Goal: Task Accomplishment & Management: Complete application form

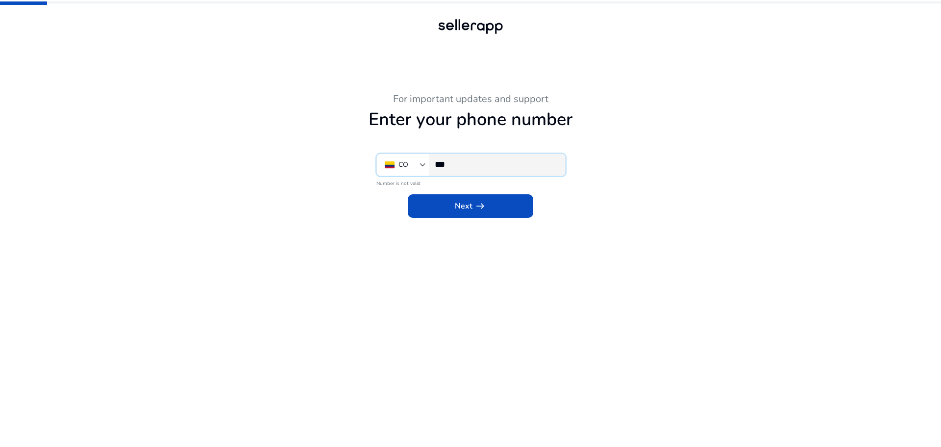
click at [474, 159] on input "***" at bounding box center [496, 164] width 123 height 11
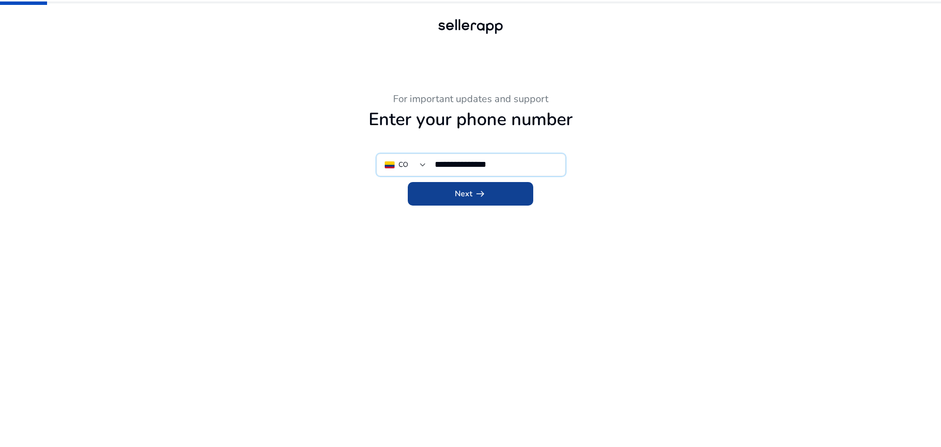
type input "**********"
click at [477, 192] on span "arrow_right_alt" at bounding box center [481, 194] width 12 height 12
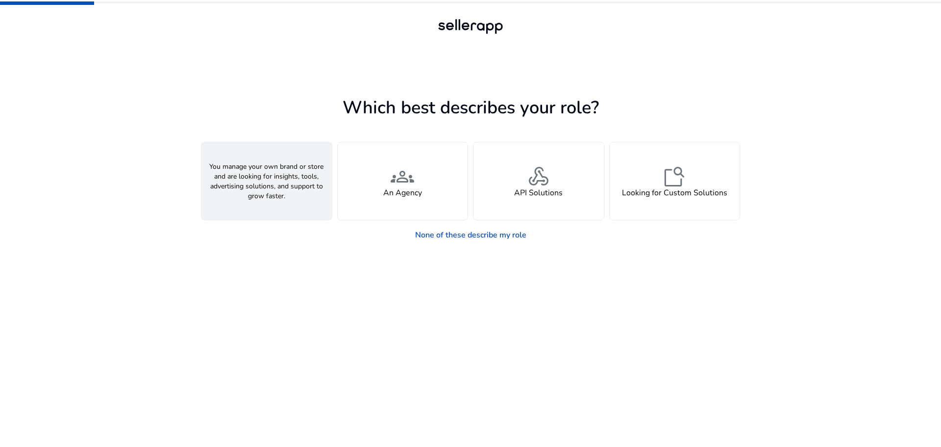
click at [276, 175] on span "person" at bounding box center [267, 177] width 24 height 24
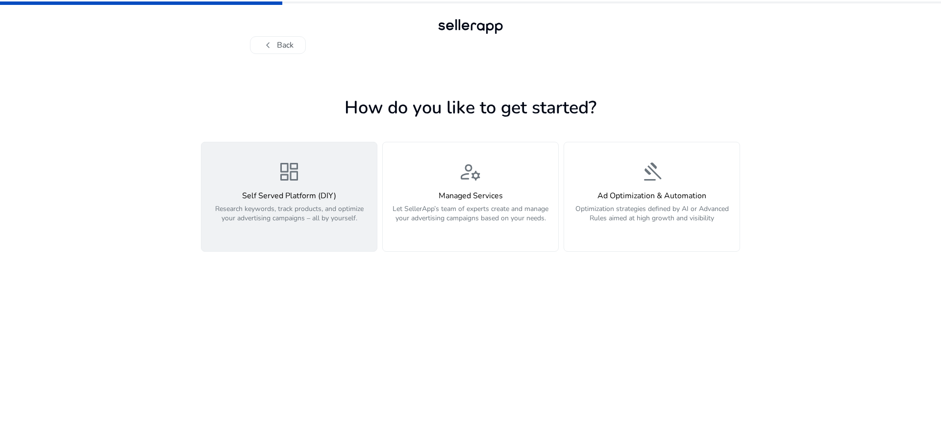
click at [290, 196] on h4 "Self Served Platform (DIY)" at bounding box center [289, 195] width 164 height 9
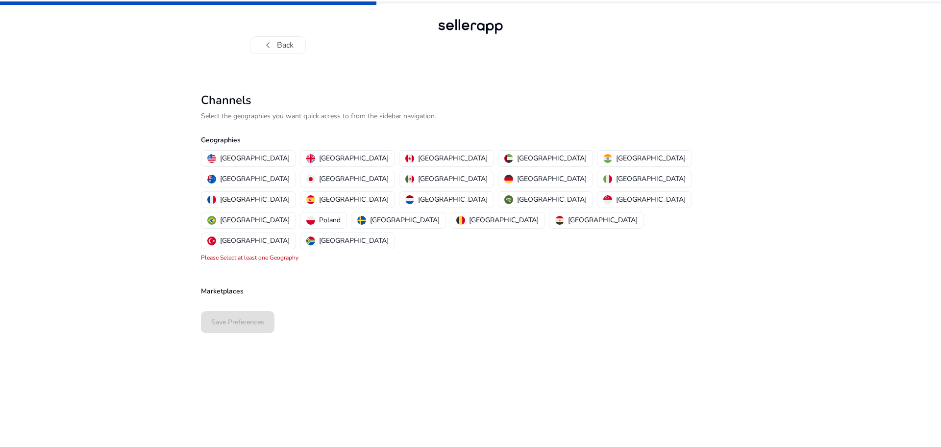
click at [234, 263] on div "Marketplaces" at bounding box center [470, 281] width 539 height 36
click at [237, 154] on p "[GEOGRAPHIC_DATA]" at bounding box center [255, 158] width 70 height 10
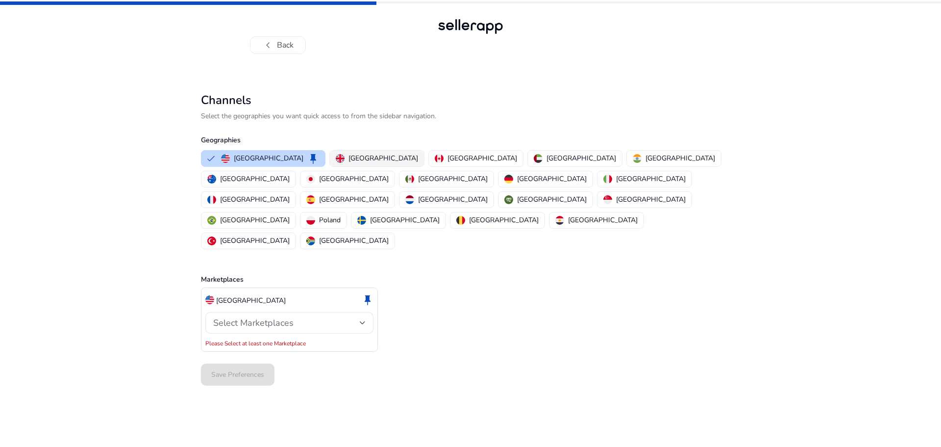
drag, startPoint x: 344, startPoint y: 155, endPoint x: 376, endPoint y: 155, distance: 31.4
click at [349, 155] on p "[GEOGRAPHIC_DATA]" at bounding box center [384, 158] width 70 height 10
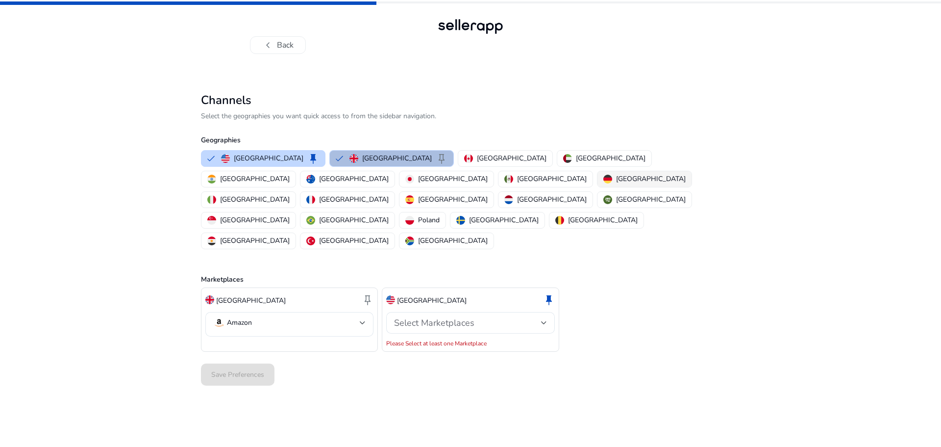
click at [616, 177] on p "[GEOGRAPHIC_DATA]" at bounding box center [651, 179] width 70 height 10
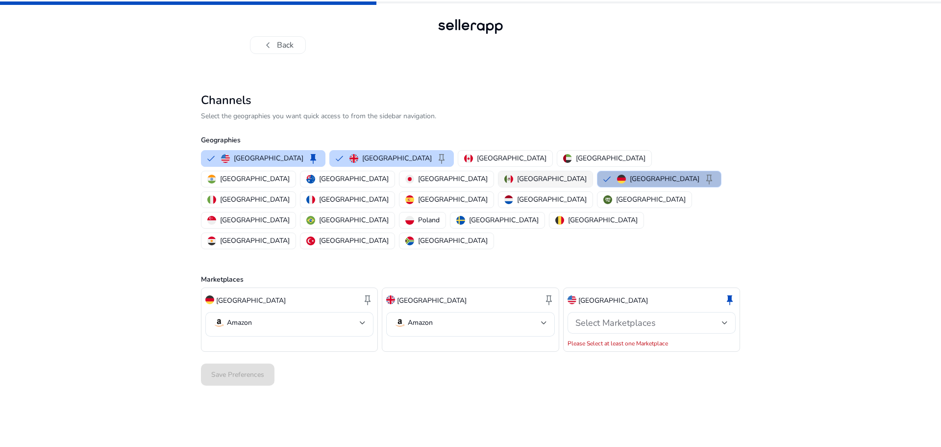
click at [517, 175] on p "[GEOGRAPHIC_DATA]" at bounding box center [552, 179] width 70 height 10
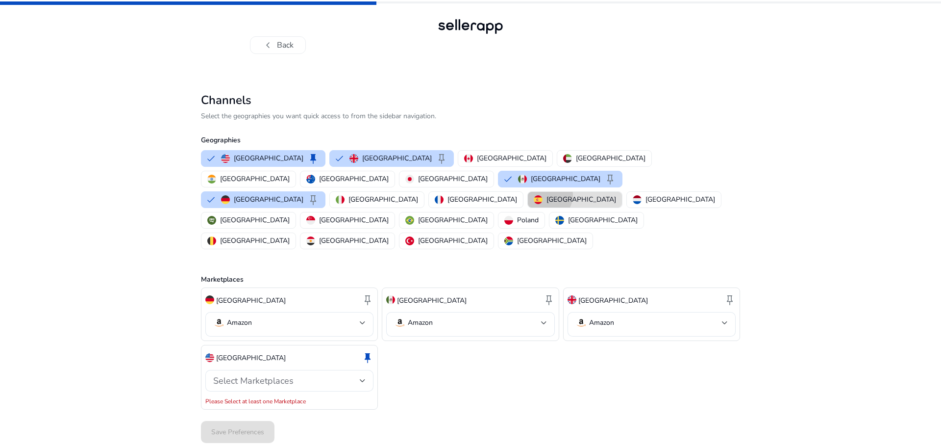
click at [547, 194] on p "[GEOGRAPHIC_DATA]" at bounding box center [582, 199] width 70 height 10
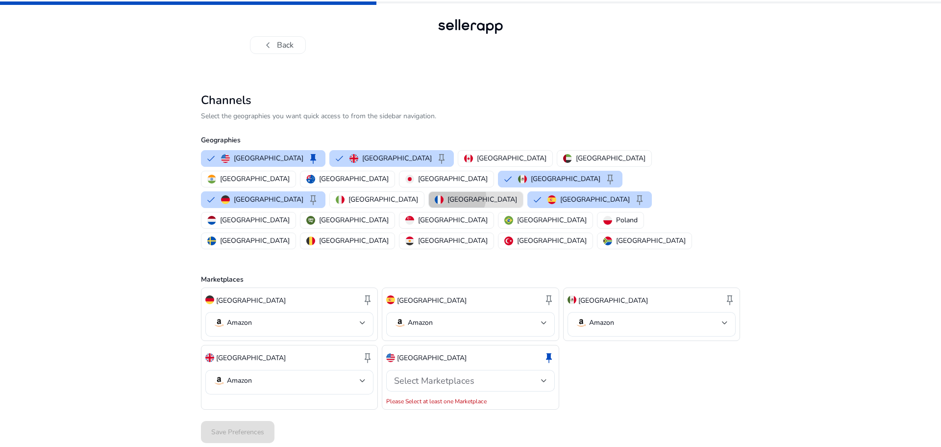
click at [448, 194] on p "[GEOGRAPHIC_DATA]" at bounding box center [483, 199] width 70 height 10
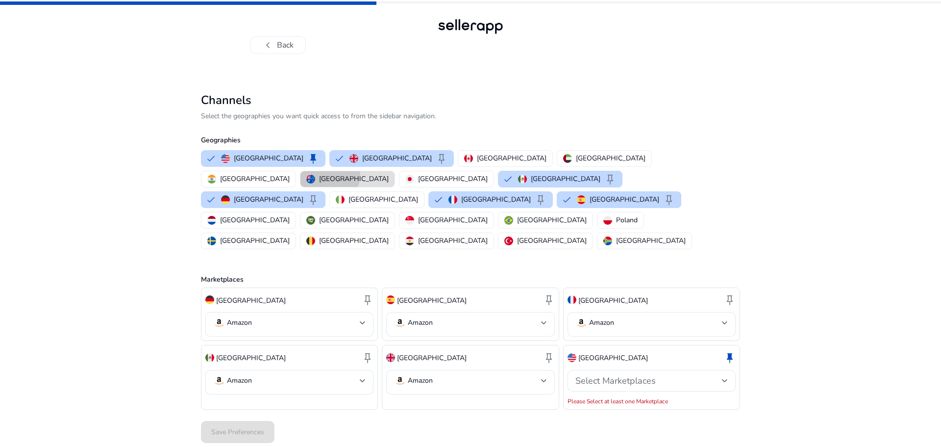
click at [389, 174] on p "[GEOGRAPHIC_DATA]" at bounding box center [354, 179] width 70 height 10
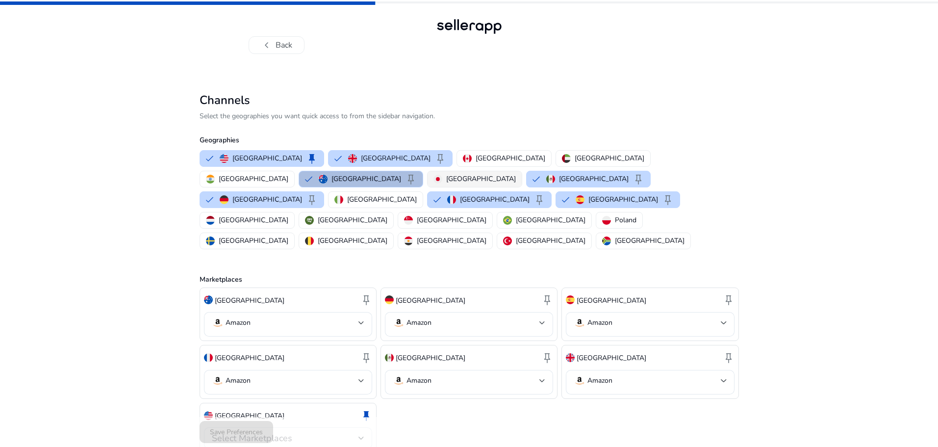
click at [442, 175] on img "button" at bounding box center [437, 179] width 9 height 9
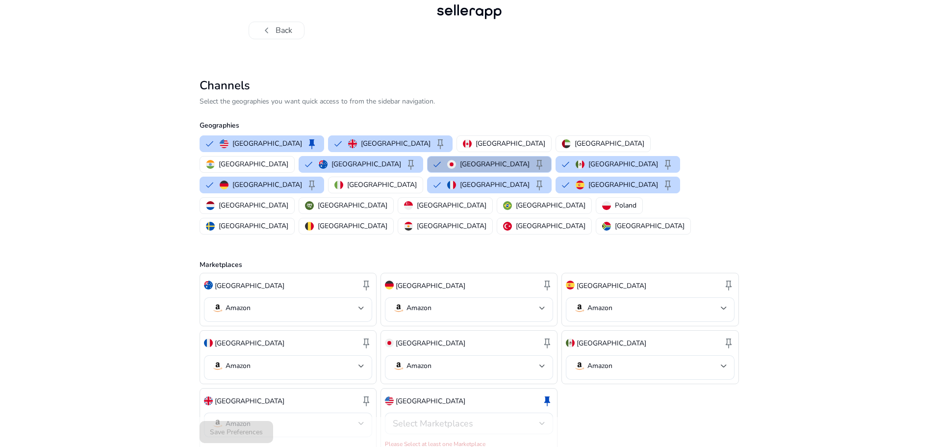
scroll to position [17, 0]
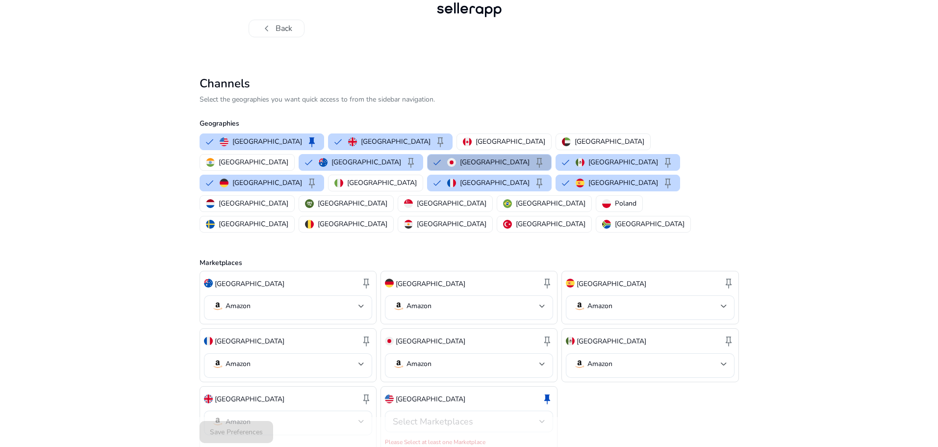
click at [508, 416] on div "Select Marketplaces" at bounding box center [466, 421] width 147 height 11
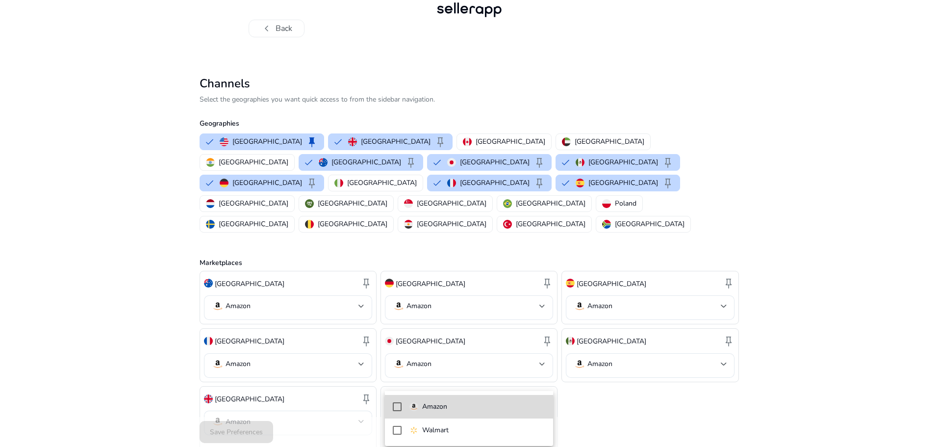
click at [465, 406] on span "Amazon" at bounding box center [477, 406] width 136 height 11
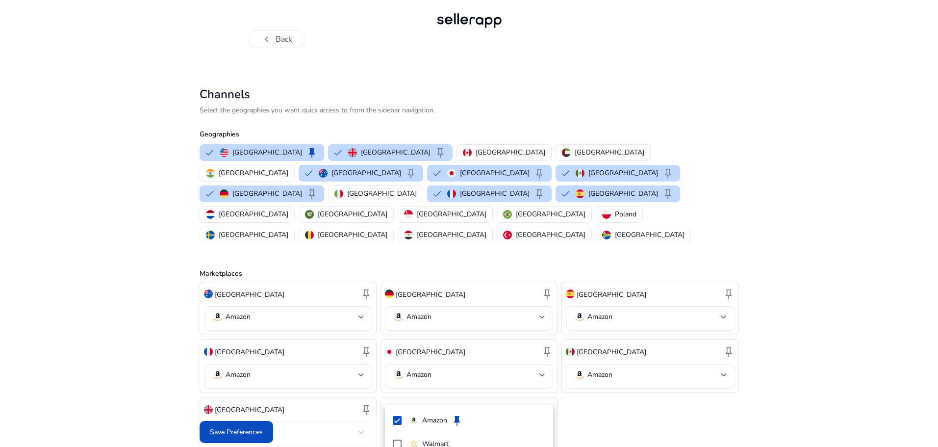
click at [585, 387] on div at bounding box center [469, 223] width 938 height 447
click at [233, 431] on span "Save Preferences" at bounding box center [236, 432] width 53 height 10
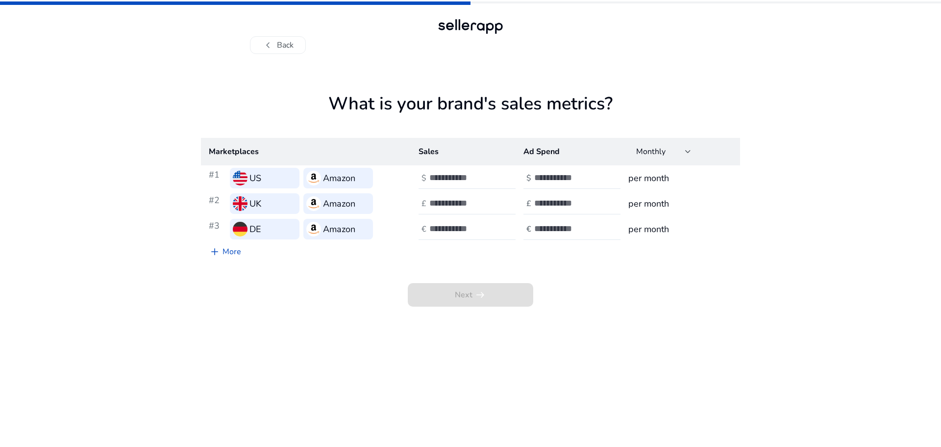
drag, startPoint x: 273, startPoint y: 177, endPoint x: 320, endPoint y: 177, distance: 46.6
click at [274, 177] on div "US" at bounding box center [265, 178] width 70 height 21
click at [327, 176] on h3 "Amazon" at bounding box center [339, 178] width 32 height 14
click at [440, 179] on input "number" at bounding box center [463, 177] width 66 height 11
drag, startPoint x: 735, startPoint y: 293, endPoint x: 718, endPoint y: 286, distance: 18.0
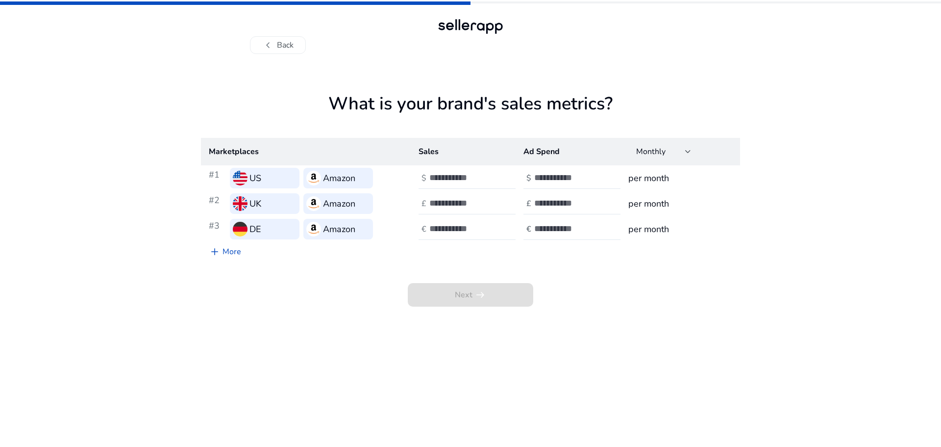
click at [734, 293] on div "Next arrow_right_alt" at bounding box center [470, 283] width 539 height 45
click at [687, 146] on div at bounding box center [688, 152] width 6 height 12
click at [687, 146] on div at bounding box center [470, 223] width 941 height 447
click at [541, 146] on th "Ad Spend" at bounding box center [568, 151] width 105 height 27
click at [453, 155] on th "Sales" at bounding box center [463, 151] width 105 height 27
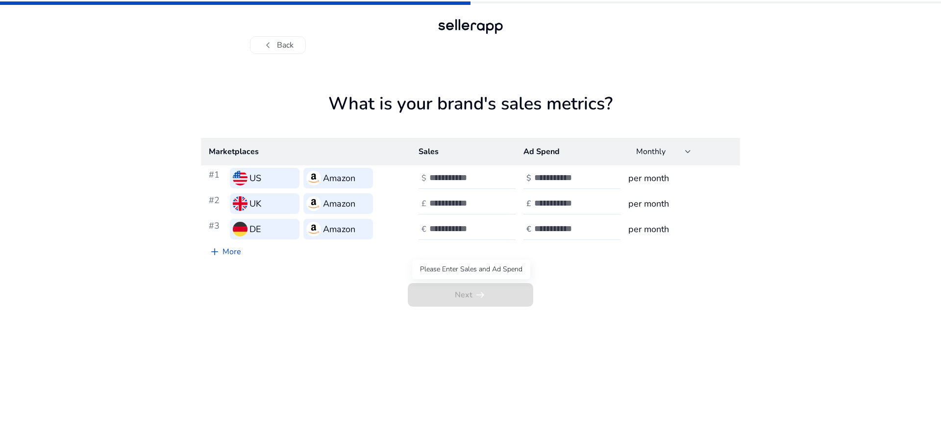
click at [473, 295] on span "Next arrow_right_alt" at bounding box center [471, 295] width 126 height 24
click at [284, 285] on div "Next arrow_right_alt" at bounding box center [470, 283] width 539 height 45
click at [443, 176] on input "number" at bounding box center [463, 177] width 66 height 11
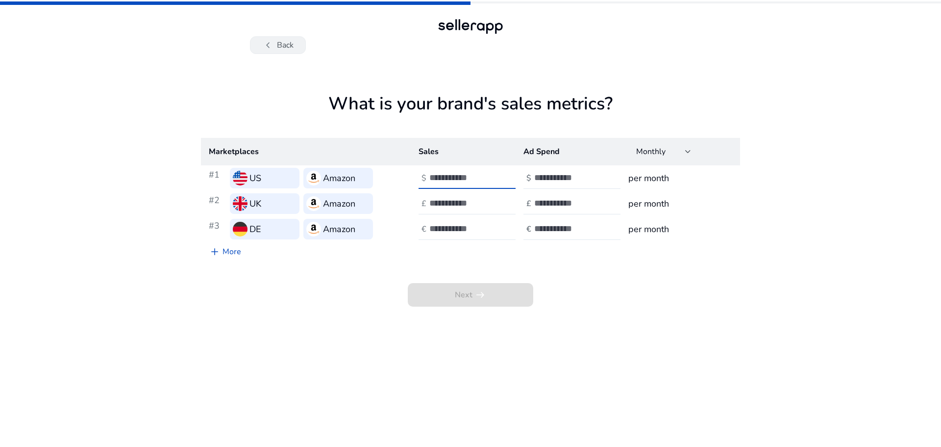
click at [279, 41] on button "chevron_left Back" at bounding box center [278, 45] width 56 height 18
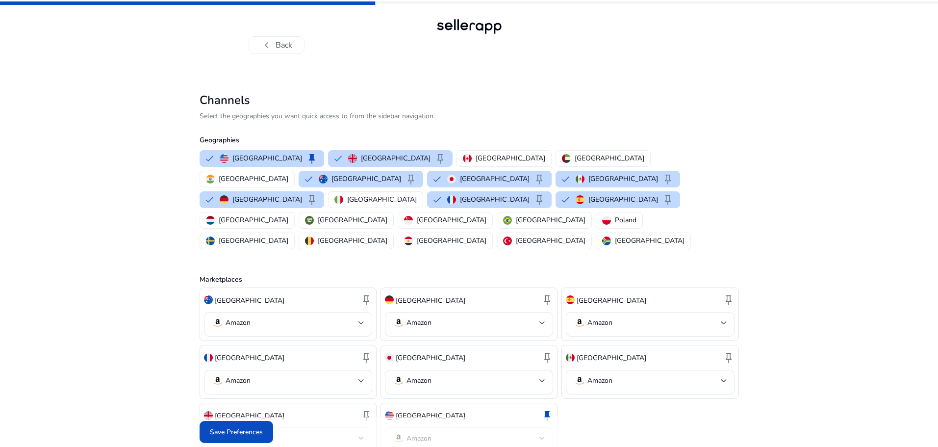
scroll to position [6, 0]
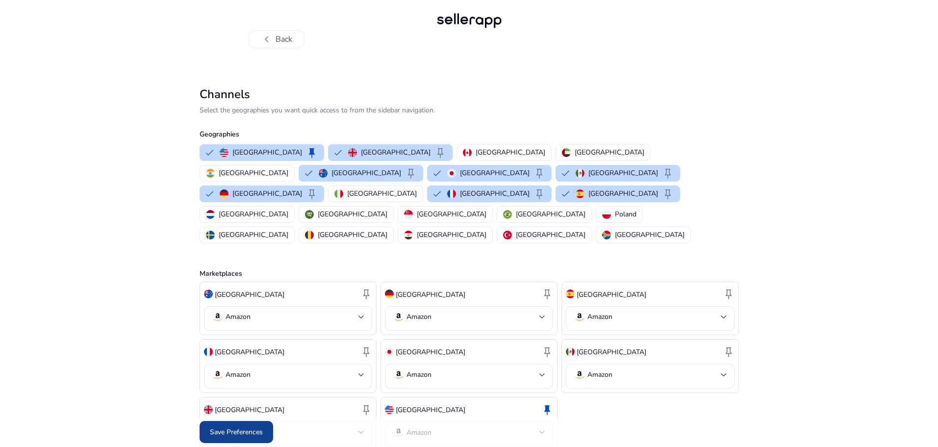
click at [244, 431] on span "Save Preferences" at bounding box center [236, 432] width 53 height 10
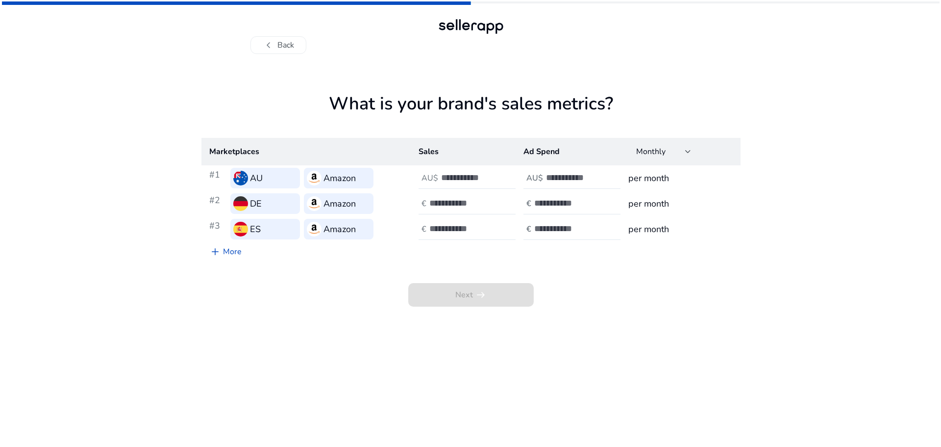
scroll to position [0, 0]
click at [448, 177] on input "number" at bounding box center [474, 177] width 66 height 11
click at [476, 292] on span "Next arrow_right_alt" at bounding box center [471, 295] width 126 height 24
click at [284, 42] on button "chevron_left Back" at bounding box center [278, 45] width 56 height 18
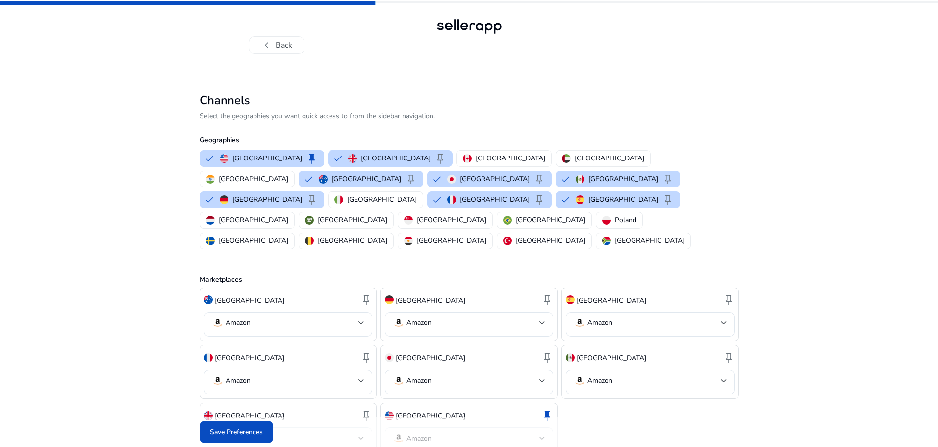
click at [285, 42] on button "chevron_left Back" at bounding box center [277, 45] width 56 height 18
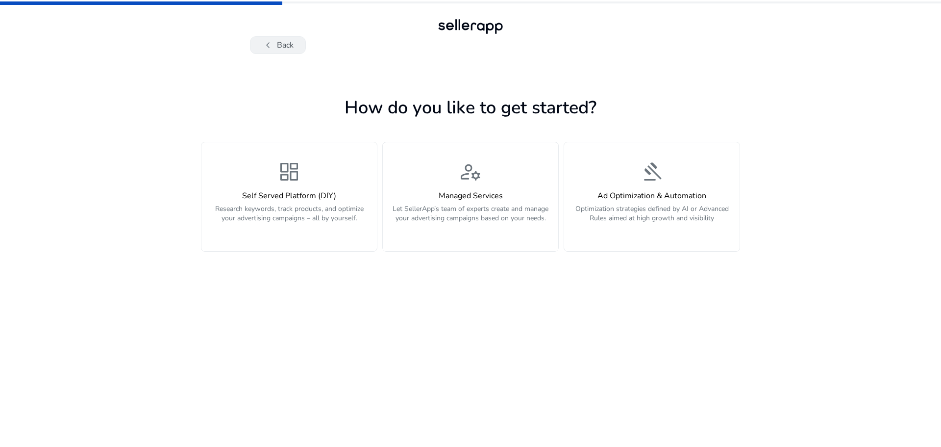
click at [275, 39] on button "chevron_left Back" at bounding box center [278, 45] width 56 height 18
